Goal: Entertainment & Leisure: Consume media (video, audio)

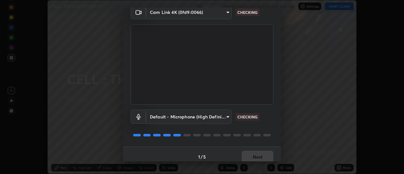
scroll to position [33, 0]
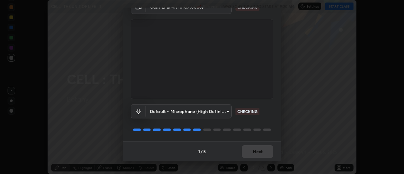
click at [258, 152] on div "1 / 5 Next" at bounding box center [202, 151] width 158 height 20
click at [260, 152] on div "1 / 5 Next" at bounding box center [202, 151] width 158 height 20
click at [260, 151] on div "1 / 5 Next" at bounding box center [202, 151] width 158 height 20
click at [259, 151] on div "1 / 5 Next" at bounding box center [202, 151] width 158 height 20
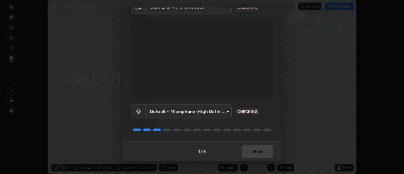
click at [258, 150] on div "1 / 5 Next" at bounding box center [202, 151] width 158 height 20
click at [257, 151] on div "1 / 5 Next" at bounding box center [202, 151] width 158 height 20
click at [256, 150] on div "1 / 5 Next" at bounding box center [202, 151] width 158 height 20
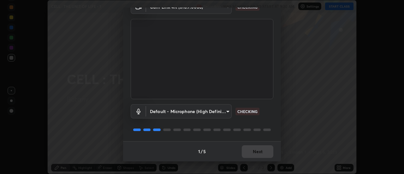
click at [256, 152] on div "1 / 5 Next" at bounding box center [202, 151] width 158 height 20
click at [257, 151] on div "1 / 5 Next" at bounding box center [202, 151] width 158 height 20
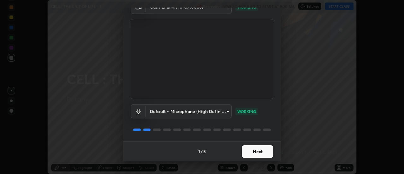
click at [259, 151] on button "Next" at bounding box center [258, 151] width 32 height 13
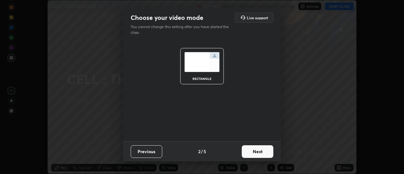
scroll to position [0, 0]
click at [259, 150] on button "Next" at bounding box center [258, 151] width 32 height 13
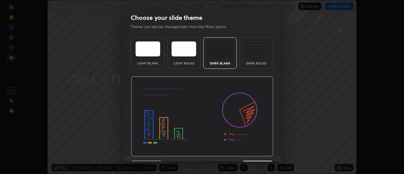
scroll to position [15, 0]
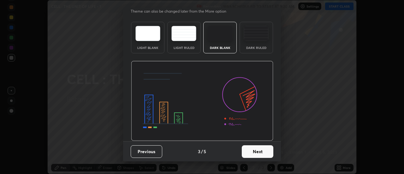
click at [259, 152] on button "Next" at bounding box center [258, 151] width 32 height 13
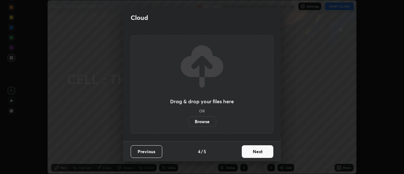
click at [257, 153] on button "Next" at bounding box center [258, 151] width 32 height 13
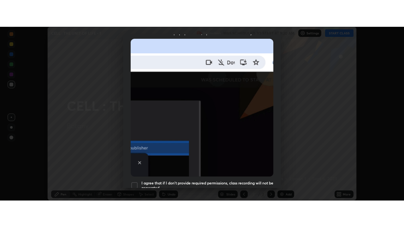
scroll to position [162, 0]
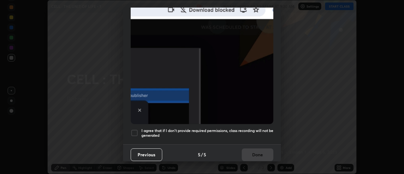
click at [136, 130] on div at bounding box center [135, 133] width 8 height 8
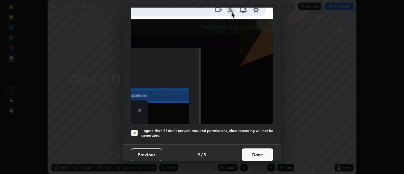
click at [261, 154] on button "Done" at bounding box center [258, 154] width 32 height 13
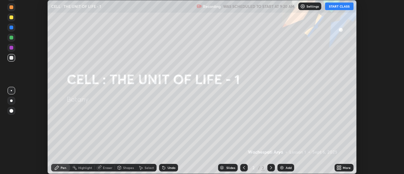
click at [345, 170] on div "More" at bounding box center [344, 168] width 19 height 8
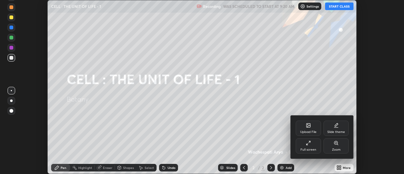
click at [314, 146] on div "Full screen" at bounding box center [308, 145] width 25 height 15
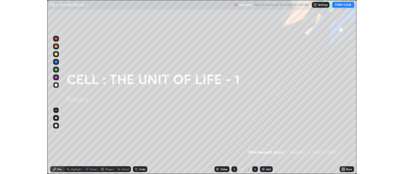
scroll to position [227, 404]
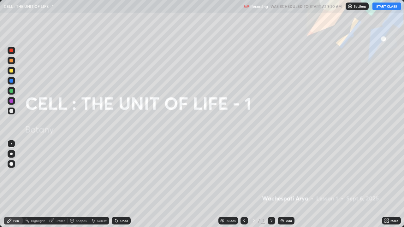
click at [384, 8] on button "START CLASS" at bounding box center [387, 7] width 28 height 8
click at [283, 174] on img at bounding box center [282, 221] width 5 height 5
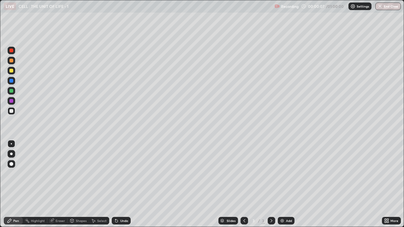
click at [11, 62] on div at bounding box center [11, 61] width 4 height 4
click at [10, 151] on div at bounding box center [12, 154] width 8 height 8
click at [10, 72] on div at bounding box center [11, 71] width 4 height 4
click at [284, 174] on img at bounding box center [282, 221] width 5 height 5
click at [12, 62] on div at bounding box center [11, 61] width 4 height 4
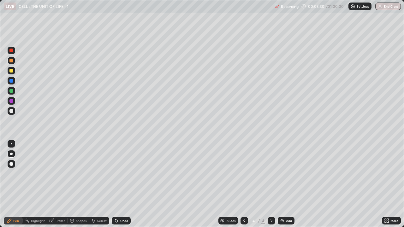
click at [12, 166] on div at bounding box center [12, 164] width 8 height 8
click at [100, 174] on div "Select" at bounding box center [101, 221] width 9 height 3
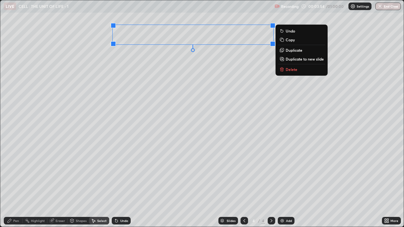
click at [194, 96] on div "0 ° Undo Copy Duplicate Duplicate to new slide Delete" at bounding box center [202, 113] width 404 height 227
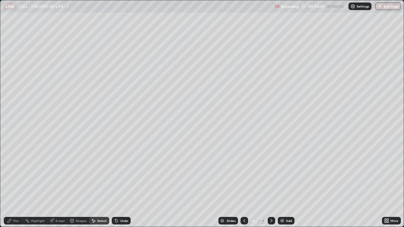
click at [18, 174] on div "Pen" at bounding box center [16, 221] width 6 height 3
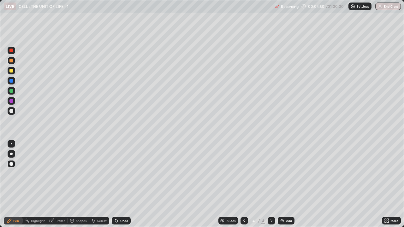
click at [12, 112] on div at bounding box center [11, 111] width 4 height 4
click at [122, 174] on div "Undo" at bounding box center [124, 221] width 8 height 3
click at [10, 155] on div at bounding box center [11, 154] width 3 height 3
click at [12, 69] on div at bounding box center [11, 71] width 4 height 4
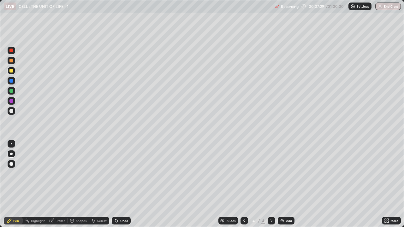
click at [11, 101] on div at bounding box center [11, 101] width 4 height 4
click at [10, 71] on div at bounding box center [11, 71] width 4 height 4
click at [10, 61] on div at bounding box center [11, 61] width 4 height 4
click at [11, 92] on div at bounding box center [11, 91] width 4 height 4
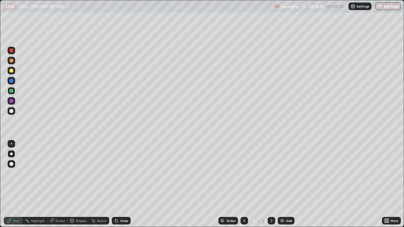
click at [388, 174] on icon at bounding box center [386, 221] width 5 height 5
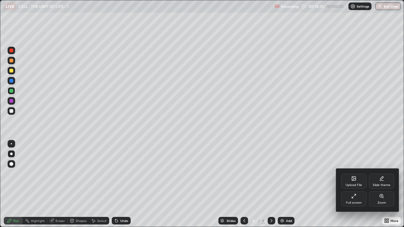
click at [288, 174] on div at bounding box center [202, 113] width 404 height 227
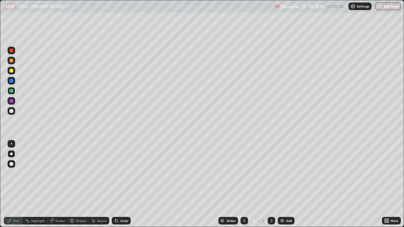
click at [281, 174] on img at bounding box center [282, 221] width 5 height 5
click at [9, 61] on div at bounding box center [12, 61] width 8 height 8
click at [11, 113] on div at bounding box center [12, 111] width 8 height 8
click at [10, 80] on div at bounding box center [11, 81] width 4 height 4
click at [12, 111] on div at bounding box center [11, 111] width 4 height 4
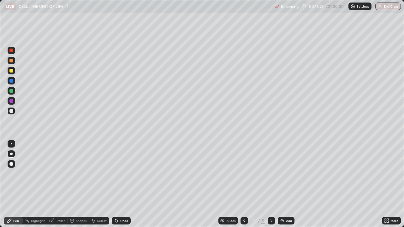
click at [11, 174] on icon at bounding box center [9, 221] width 5 height 5
click at [9, 61] on div at bounding box center [11, 61] width 4 height 4
click at [12, 70] on div at bounding box center [11, 71] width 4 height 4
click at [12, 92] on div at bounding box center [11, 91] width 4 height 4
click at [11, 63] on div at bounding box center [12, 61] width 8 height 8
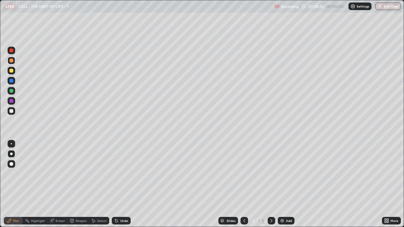
click at [9, 80] on div at bounding box center [11, 81] width 4 height 4
click at [244, 174] on icon at bounding box center [244, 221] width 5 height 5
click at [269, 174] on div at bounding box center [272, 221] width 8 height 8
click at [284, 174] on img at bounding box center [282, 221] width 5 height 5
click at [10, 61] on div at bounding box center [11, 61] width 4 height 4
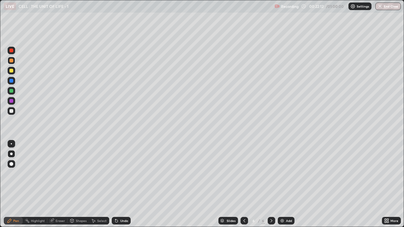
click at [11, 112] on div at bounding box center [11, 111] width 4 height 4
click at [12, 71] on div at bounding box center [11, 71] width 4 height 4
click at [12, 112] on div at bounding box center [11, 111] width 4 height 4
click at [11, 92] on div at bounding box center [11, 91] width 4 height 4
click at [243, 174] on icon at bounding box center [244, 221] width 5 height 5
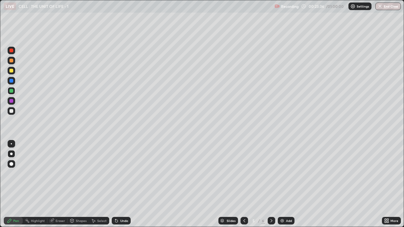
click at [272, 174] on icon at bounding box center [271, 221] width 5 height 5
click at [11, 112] on div at bounding box center [11, 111] width 4 height 4
click at [12, 61] on div at bounding box center [11, 61] width 4 height 4
click at [11, 81] on div at bounding box center [11, 81] width 4 height 4
click at [388, 174] on icon at bounding box center [388, 220] width 2 height 2
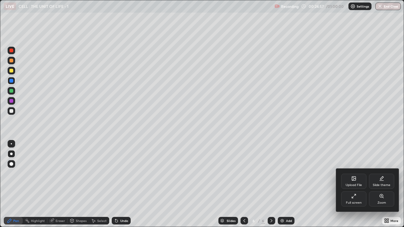
click at [354, 174] on icon at bounding box center [354, 196] width 5 height 5
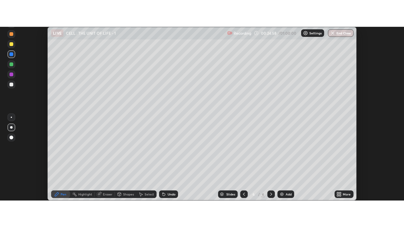
scroll to position [31412, 31182]
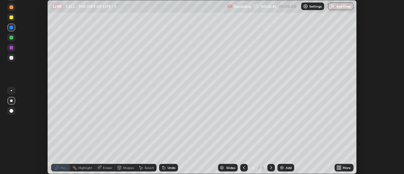
click at [340, 166] on icon at bounding box center [341, 167] width 2 height 2
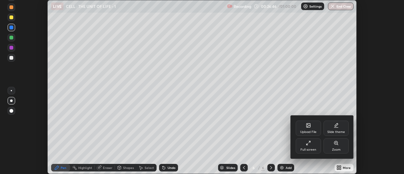
click at [307, 149] on div "Full screen" at bounding box center [309, 149] width 16 height 3
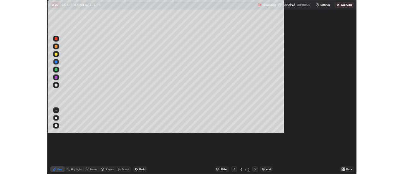
scroll to position [227, 404]
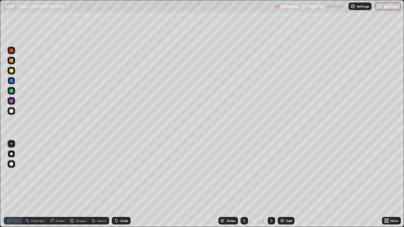
click at [284, 174] on img at bounding box center [282, 221] width 5 height 5
click at [244, 174] on icon at bounding box center [244, 221] width 5 height 5
click at [243, 174] on icon at bounding box center [244, 221] width 5 height 5
click at [271, 174] on icon at bounding box center [271, 221] width 5 height 5
click at [11, 94] on div at bounding box center [12, 91] width 8 height 8
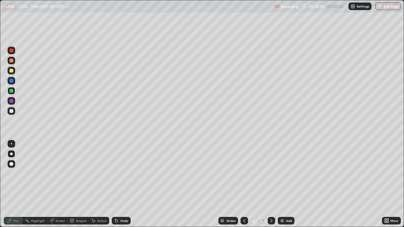
click at [269, 174] on icon at bounding box center [271, 221] width 5 height 5
click at [271, 174] on icon at bounding box center [272, 221] width 2 height 3
click at [243, 174] on icon at bounding box center [244, 221] width 5 height 5
click at [271, 174] on icon at bounding box center [271, 221] width 5 height 5
click at [13, 62] on div at bounding box center [11, 61] width 4 height 4
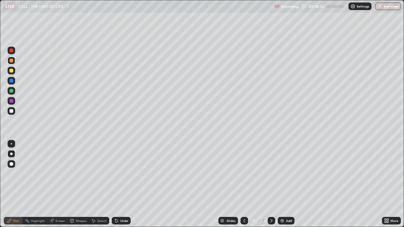
click at [122, 174] on div "Undo" at bounding box center [121, 221] width 19 height 8
click at [122, 174] on div "Undo" at bounding box center [124, 221] width 8 height 3
click at [11, 113] on div at bounding box center [11, 111] width 4 height 4
click at [12, 81] on div at bounding box center [11, 81] width 4 height 4
click at [11, 60] on div at bounding box center [11, 61] width 4 height 4
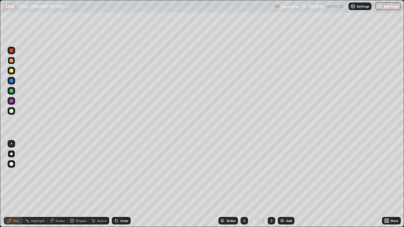
click at [14, 82] on div at bounding box center [12, 81] width 8 height 8
click at [14, 72] on div at bounding box center [12, 71] width 8 height 8
click at [11, 91] on div at bounding box center [11, 91] width 4 height 4
click at [11, 81] on div at bounding box center [11, 81] width 4 height 4
click at [56, 174] on div "Eraser" at bounding box center [60, 221] width 9 height 3
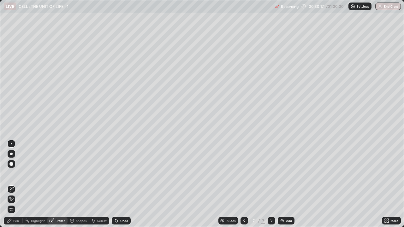
click at [10, 174] on icon at bounding box center [9, 221] width 5 height 5
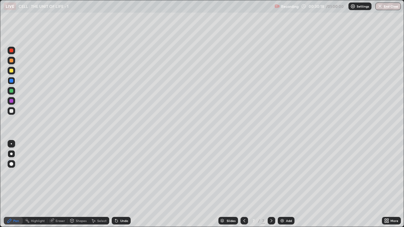
click at [12, 102] on div at bounding box center [11, 101] width 4 height 4
click at [11, 110] on div at bounding box center [11, 111] width 4 height 4
click at [120, 174] on div "Undo" at bounding box center [124, 221] width 8 height 3
click at [11, 112] on div at bounding box center [11, 111] width 4 height 4
click at [242, 174] on icon at bounding box center [244, 221] width 5 height 5
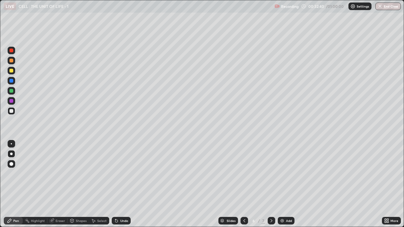
click at [244, 174] on div at bounding box center [245, 221] width 8 height 8
click at [389, 174] on div "More" at bounding box center [391, 221] width 19 height 8
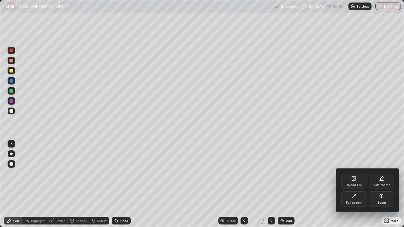
click at [359, 174] on div "Full screen" at bounding box center [353, 199] width 25 height 15
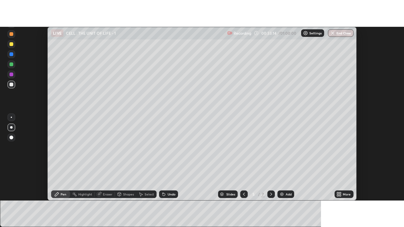
scroll to position [31412, 31182]
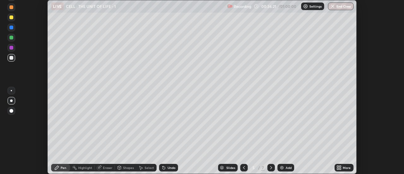
click at [244, 166] on icon at bounding box center [244, 167] width 2 height 3
click at [244, 168] on icon at bounding box center [244, 167] width 5 height 5
click at [271, 169] on icon at bounding box center [271, 167] width 5 height 5
click at [340, 167] on icon at bounding box center [341, 167] width 2 height 2
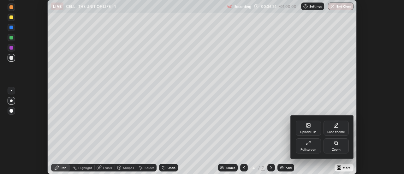
click at [308, 144] on icon at bounding box center [308, 143] width 5 height 5
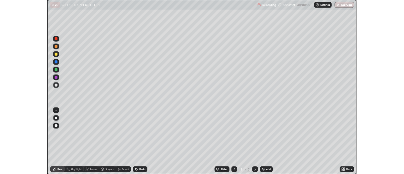
scroll to position [227, 404]
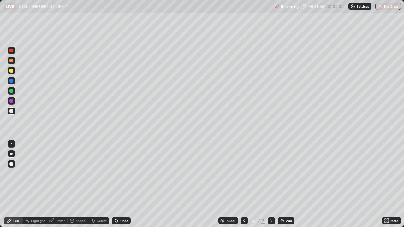
click at [271, 174] on icon at bounding box center [271, 221] width 5 height 5
click at [244, 174] on icon at bounding box center [244, 221] width 5 height 5
click at [283, 174] on img at bounding box center [282, 221] width 5 height 5
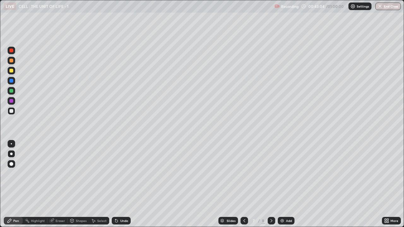
click at [12, 60] on div at bounding box center [11, 61] width 4 height 4
click at [123, 174] on div "Undo" at bounding box center [124, 221] width 8 height 3
click at [12, 112] on div at bounding box center [11, 111] width 4 height 4
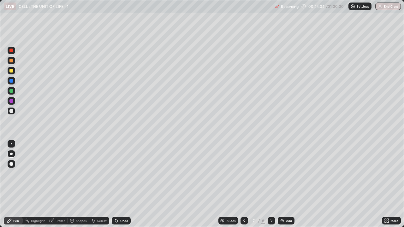
click at [12, 61] on div at bounding box center [11, 61] width 4 height 4
click at [281, 174] on img at bounding box center [282, 221] width 5 height 5
click at [11, 61] on div at bounding box center [11, 61] width 4 height 4
click at [12, 71] on div at bounding box center [11, 71] width 4 height 4
click at [10, 111] on div at bounding box center [11, 111] width 4 height 4
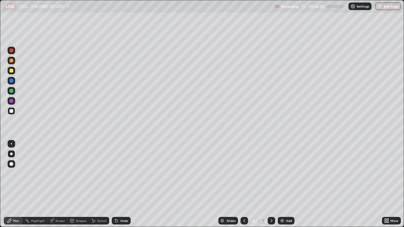
click at [10, 71] on div at bounding box center [11, 71] width 4 height 4
click at [10, 110] on div at bounding box center [11, 111] width 4 height 4
click at [10, 92] on div at bounding box center [11, 91] width 4 height 4
click at [123, 174] on div "Undo" at bounding box center [124, 221] width 8 height 3
click at [125, 174] on div "Undo" at bounding box center [124, 221] width 8 height 3
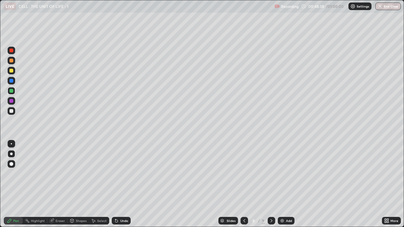
click at [271, 174] on icon at bounding box center [271, 221] width 5 height 5
click at [12, 109] on div at bounding box center [12, 111] width 8 height 8
click at [11, 102] on div at bounding box center [11, 101] width 4 height 4
click at [13, 81] on div at bounding box center [11, 81] width 4 height 4
click at [11, 102] on div at bounding box center [11, 101] width 4 height 4
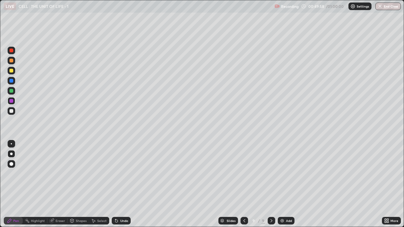
click at [12, 111] on div at bounding box center [11, 111] width 4 height 4
click at [243, 174] on div at bounding box center [245, 221] width 8 height 8
click at [121, 174] on div "Undo" at bounding box center [124, 221] width 8 height 3
click at [10, 62] on div at bounding box center [11, 61] width 4 height 4
click at [11, 73] on div at bounding box center [12, 71] width 8 height 8
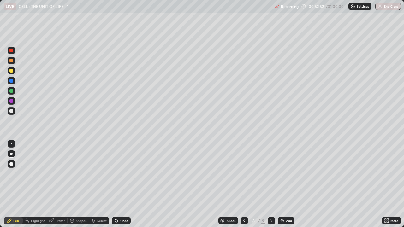
click at [12, 111] on div at bounding box center [11, 111] width 4 height 4
click at [11, 154] on div at bounding box center [11, 154] width 3 height 3
click at [11, 101] on div at bounding box center [11, 101] width 4 height 4
click at [271, 174] on icon at bounding box center [271, 221] width 5 height 5
click at [241, 174] on div at bounding box center [245, 221] width 8 height 8
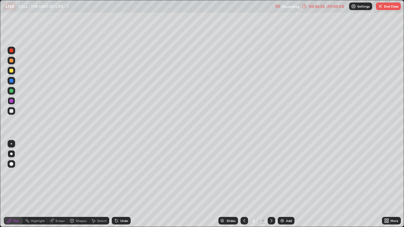
click at [271, 174] on icon at bounding box center [271, 221] width 5 height 5
click at [383, 7] on img "button" at bounding box center [380, 6] width 5 height 5
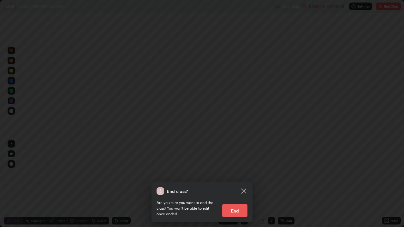
click at [236, 174] on button "End" at bounding box center [234, 211] width 25 height 13
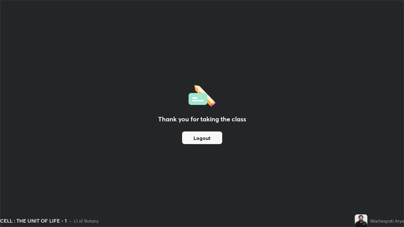
click at [205, 138] on button "Logout" at bounding box center [202, 138] width 40 height 13
click at [204, 137] on button "Logout" at bounding box center [202, 138] width 40 height 13
click at [199, 136] on button "Logout" at bounding box center [202, 138] width 40 height 13
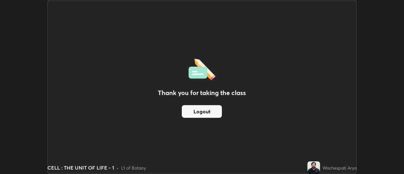
scroll to position [31412, 31182]
click at [207, 108] on button "Logout" at bounding box center [202, 111] width 40 height 13
click at [202, 111] on button "Logout" at bounding box center [202, 111] width 40 height 13
